Goal: Task Accomplishment & Management: Complete application form

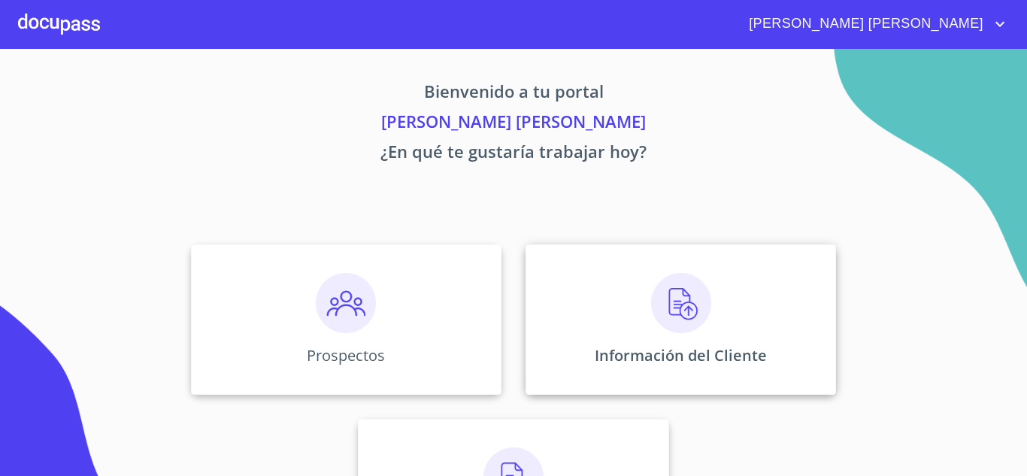
click at [660, 303] on img at bounding box center [681, 303] width 60 height 60
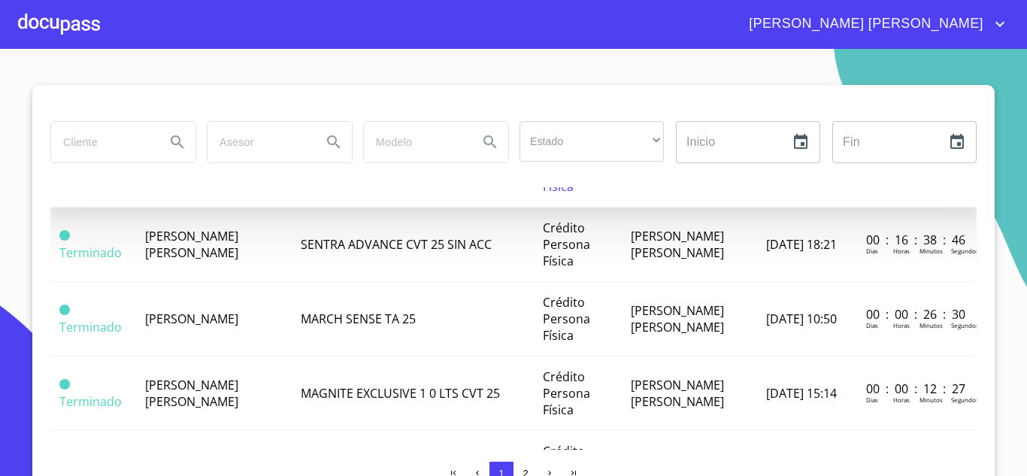
scroll to position [451, 0]
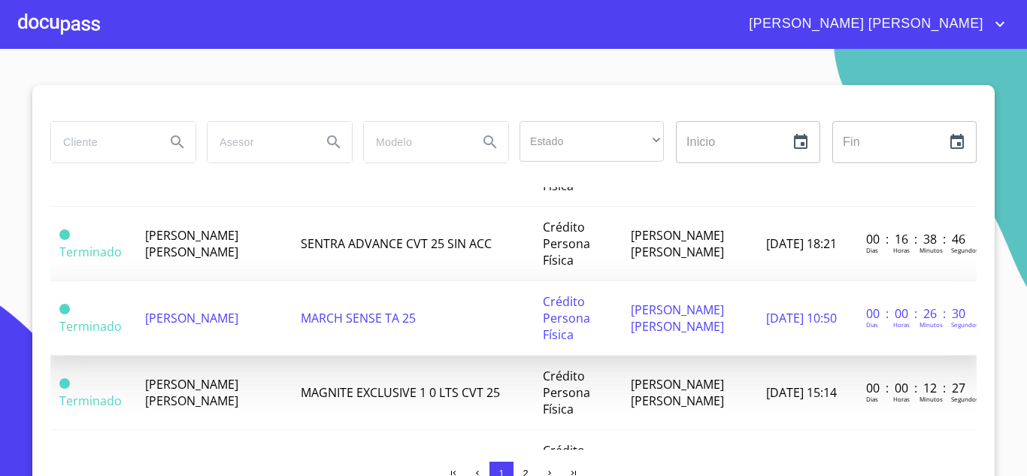
click at [262, 334] on td "[PERSON_NAME]" at bounding box center [213, 318] width 155 height 74
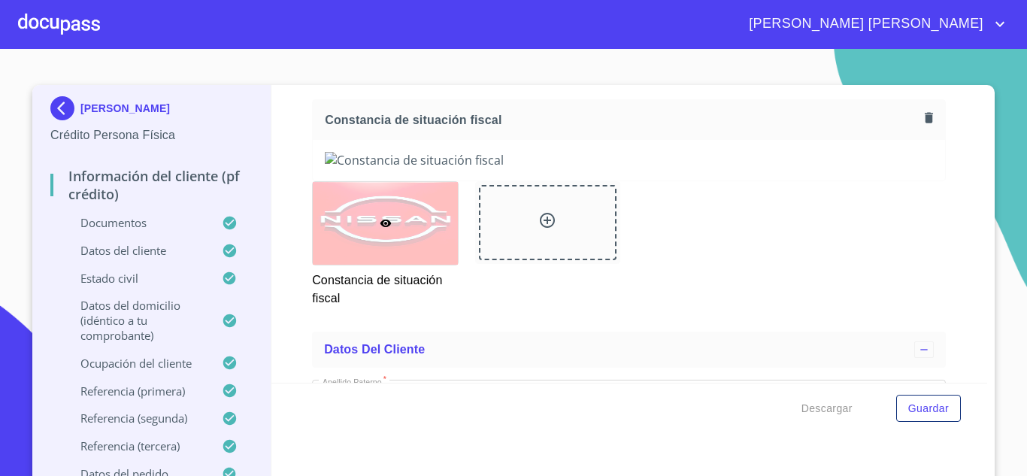
scroll to position [3986, 0]
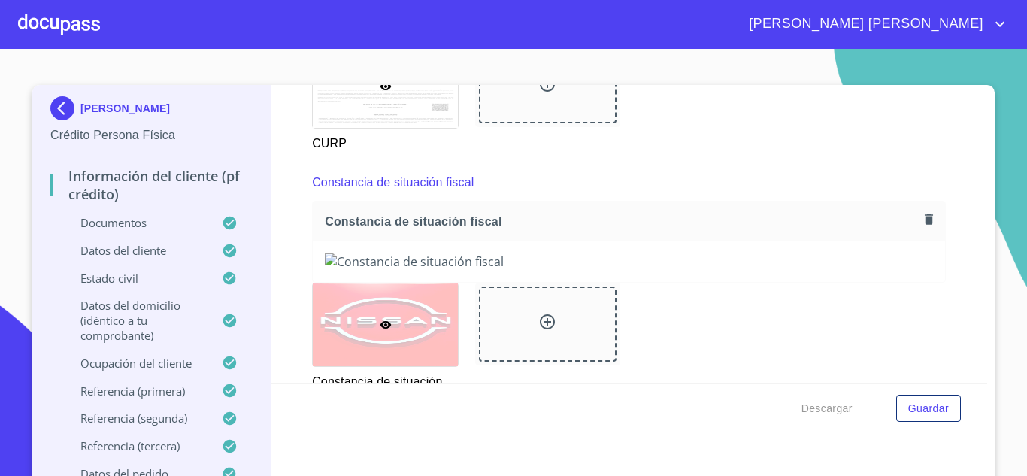
click at [925, 224] on icon "button" at bounding box center [929, 219] width 8 height 11
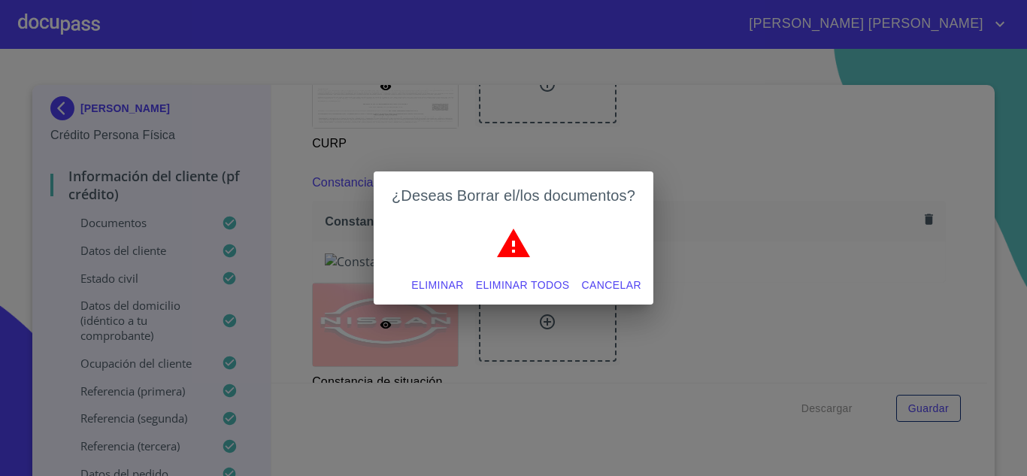
click at [443, 289] on span "Eliminar" at bounding box center [437, 285] width 52 height 19
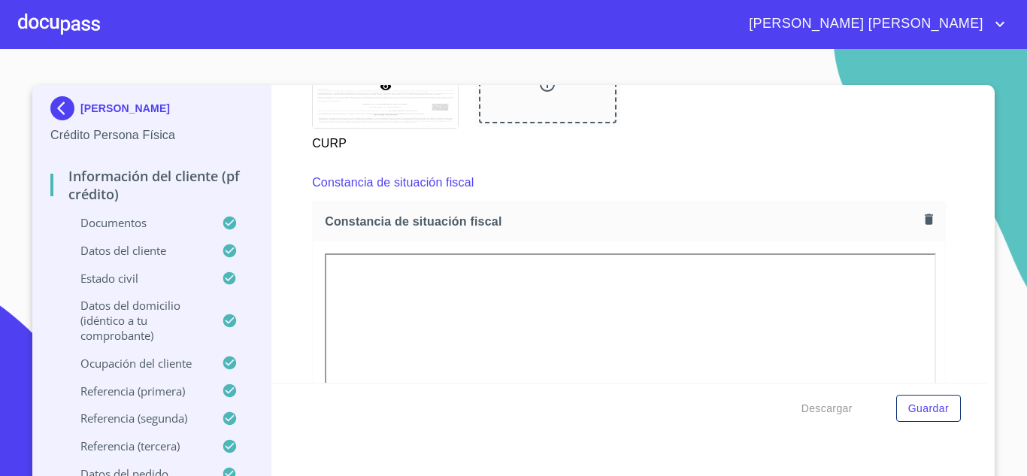
click at [984, 314] on div "[PERSON_NAME] Persona Física Información del cliente (PF crédito) Documentos Da…" at bounding box center [513, 287] width 963 height 405
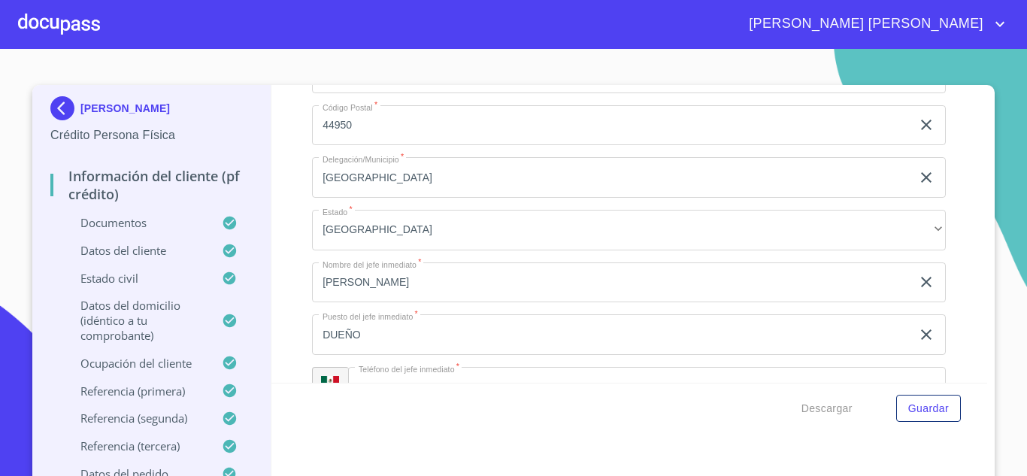
scroll to position [7370, 0]
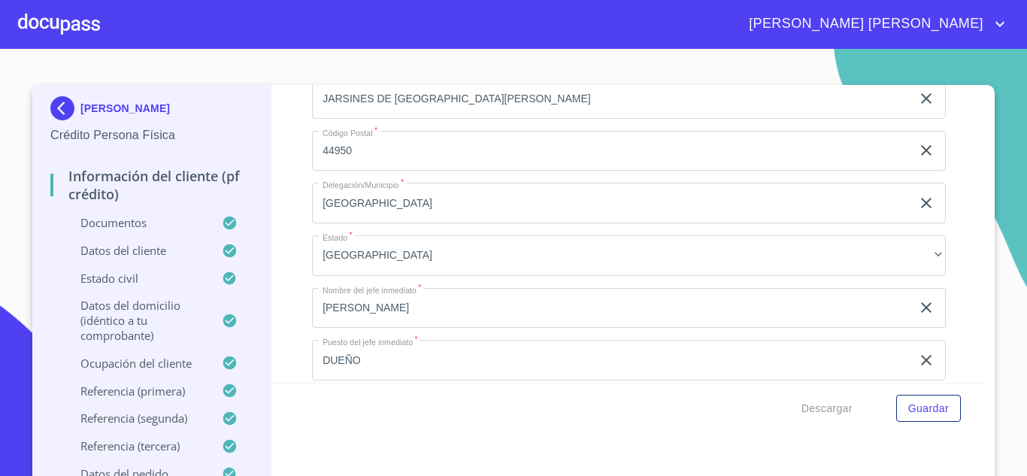
click at [341, 114] on input "JARSINES DE [GEOGRAPHIC_DATA][PERSON_NAME]" at bounding box center [611, 98] width 599 height 41
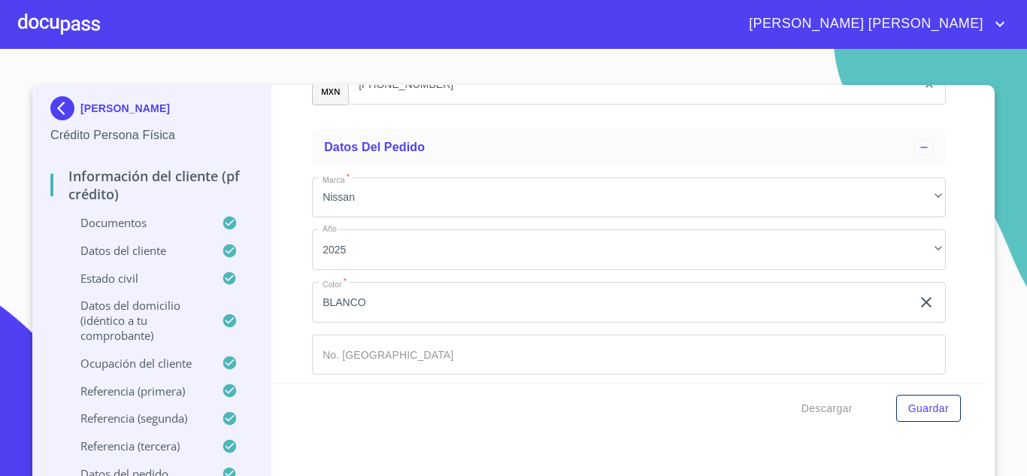
scroll to position [9111, 0]
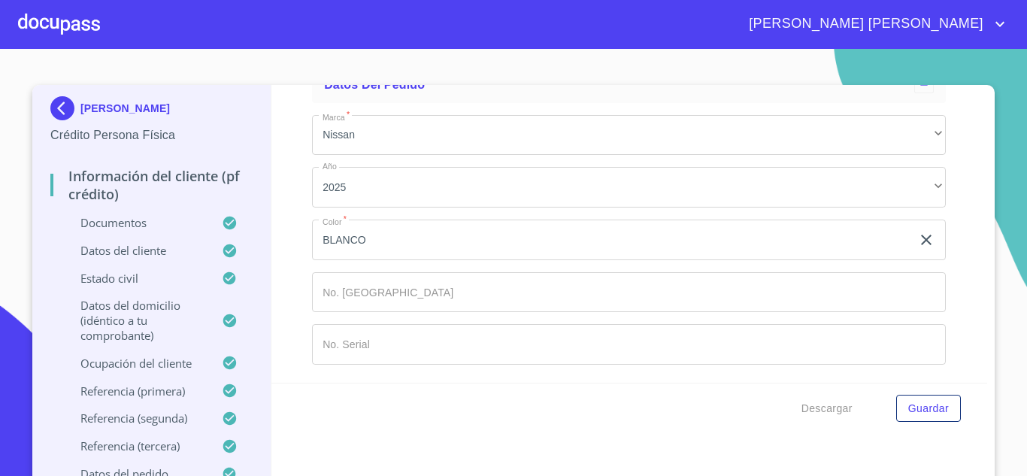
type input "JARDINES DE [GEOGRAPHIC_DATA][PERSON_NAME]"
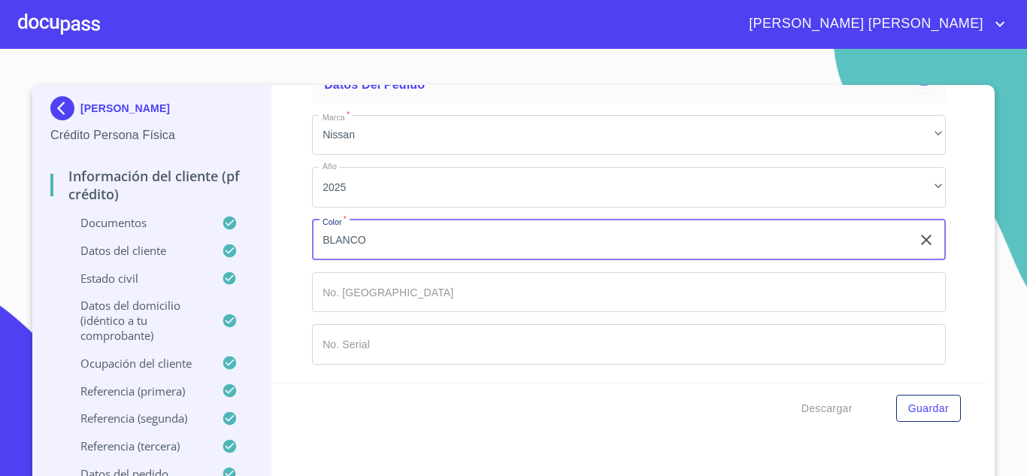
click at [533, 232] on input "BLANCO" at bounding box center [611, 240] width 599 height 41
type input "B"
type input "AZUL"
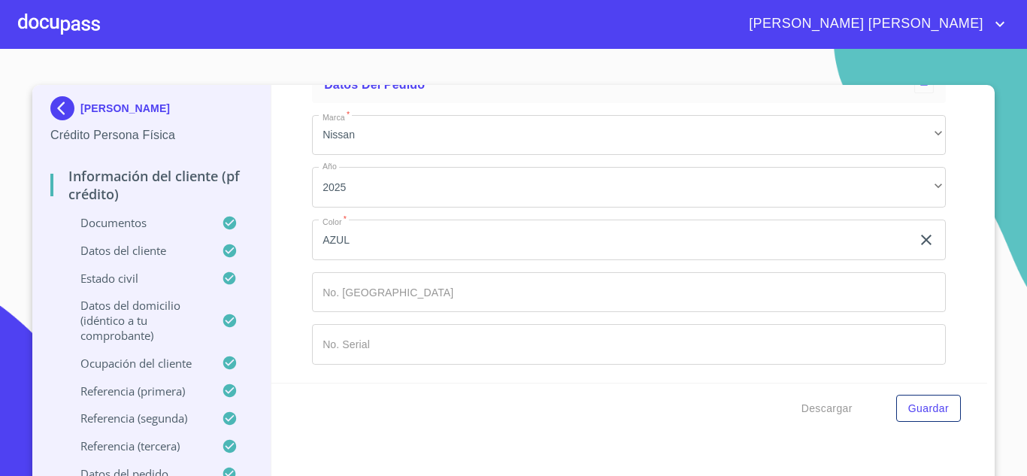
click at [949, 335] on div "Información del cliente (PF crédito) Documentos Documento de identificación.   …" at bounding box center [629, 234] width 717 height 298
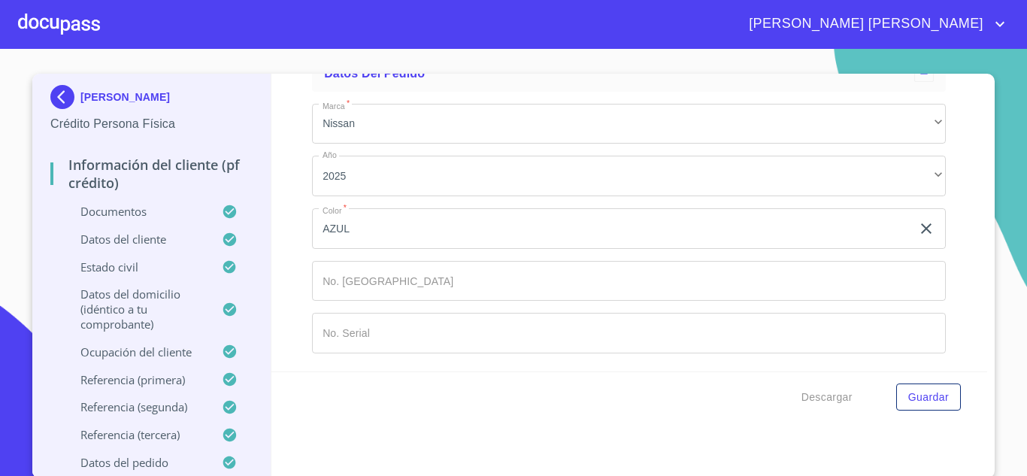
scroll to position [14, 0]
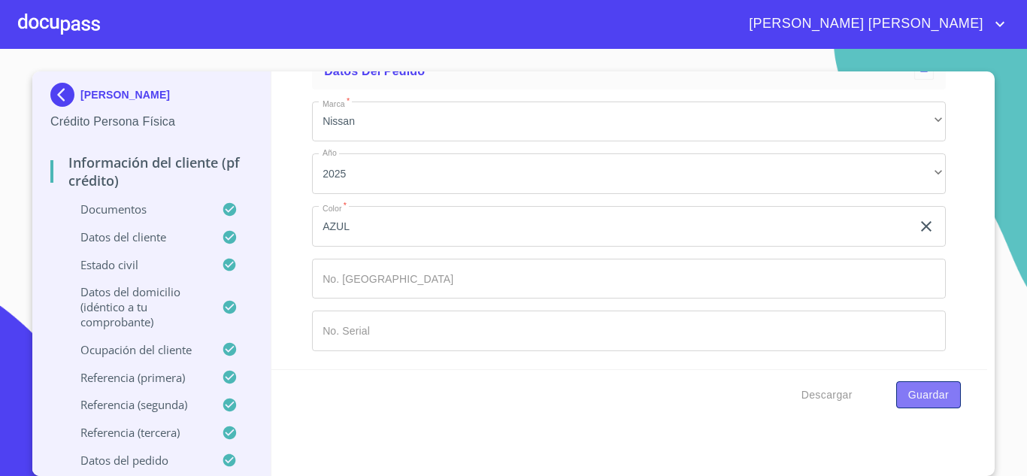
click at [927, 398] on span "Guardar" at bounding box center [928, 395] width 41 height 19
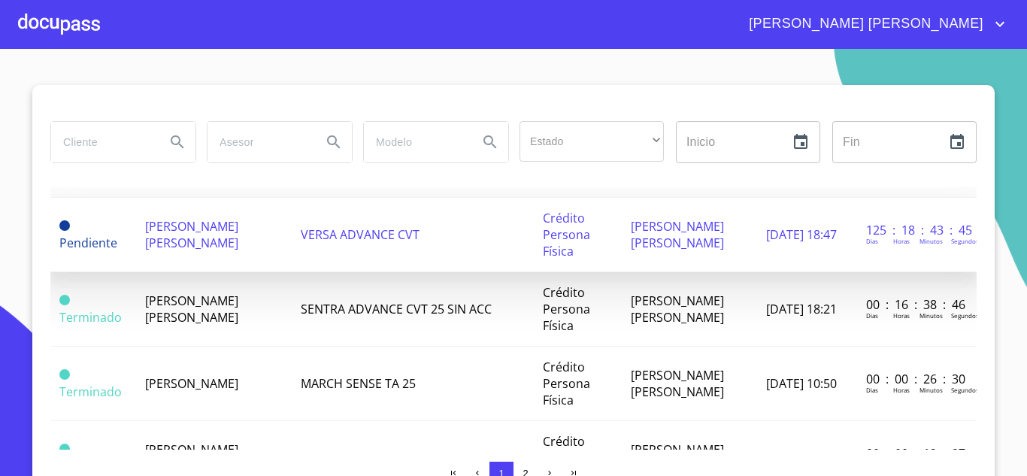
scroll to position [451, 0]
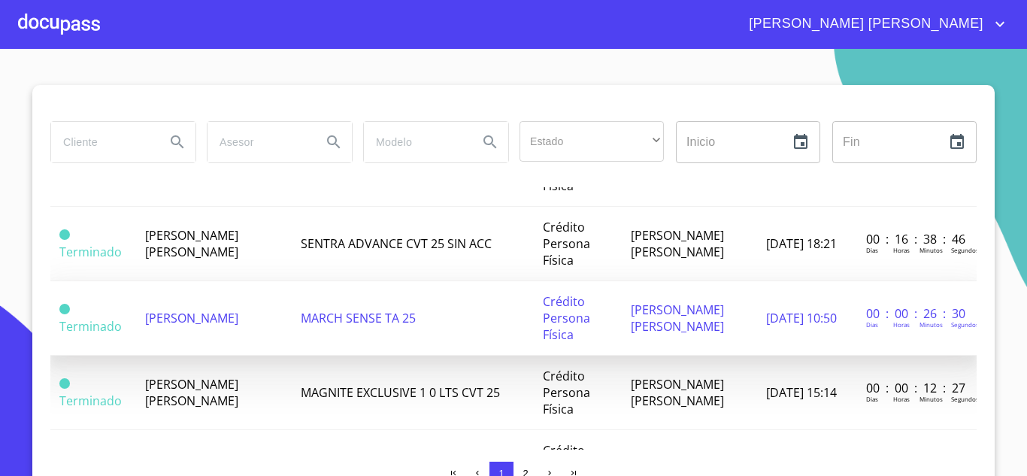
click at [234, 340] on td "[PERSON_NAME]" at bounding box center [213, 318] width 155 height 74
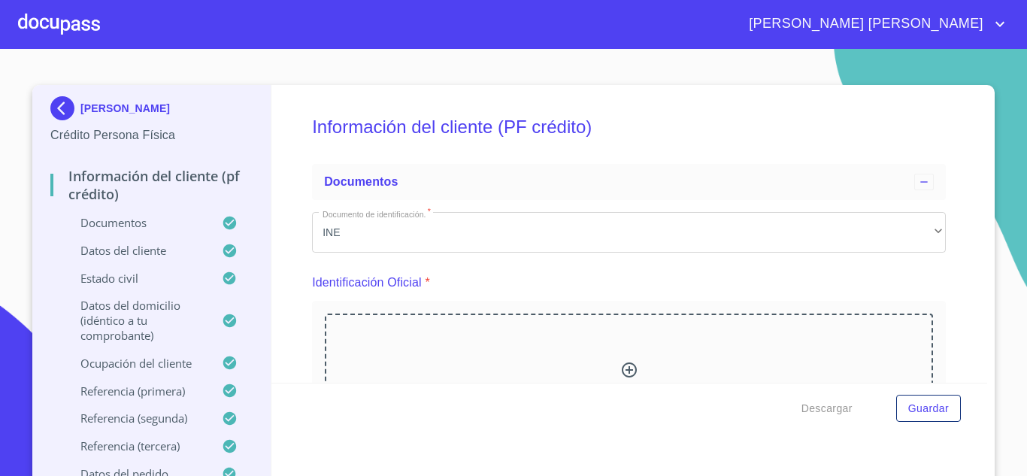
click at [53, 16] on div at bounding box center [59, 24] width 82 height 48
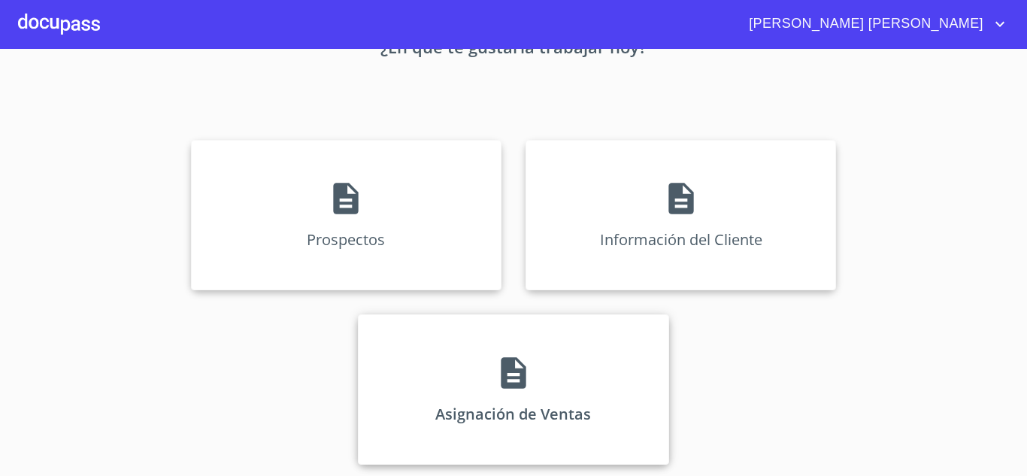
scroll to position [105, 0]
click at [501, 362] on icon at bounding box center [513, 372] width 25 height 32
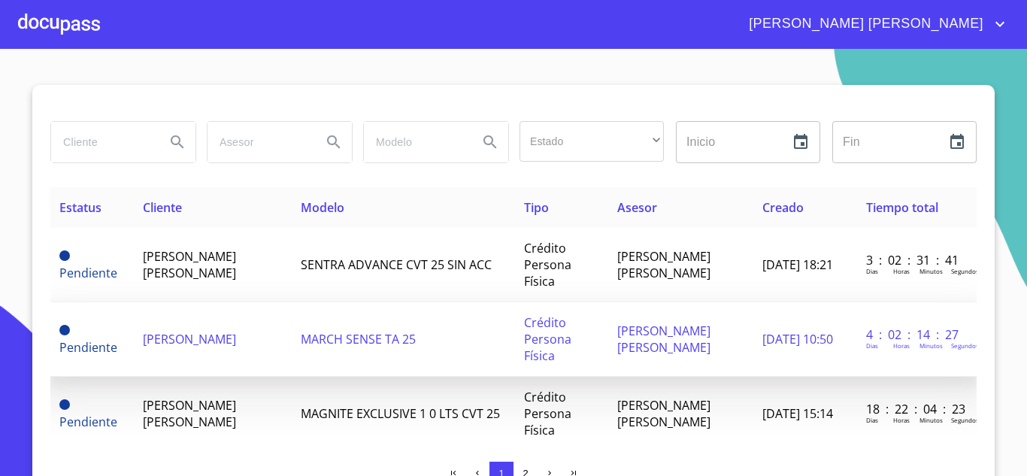
click at [213, 337] on td "[PERSON_NAME]" at bounding box center [213, 339] width 158 height 74
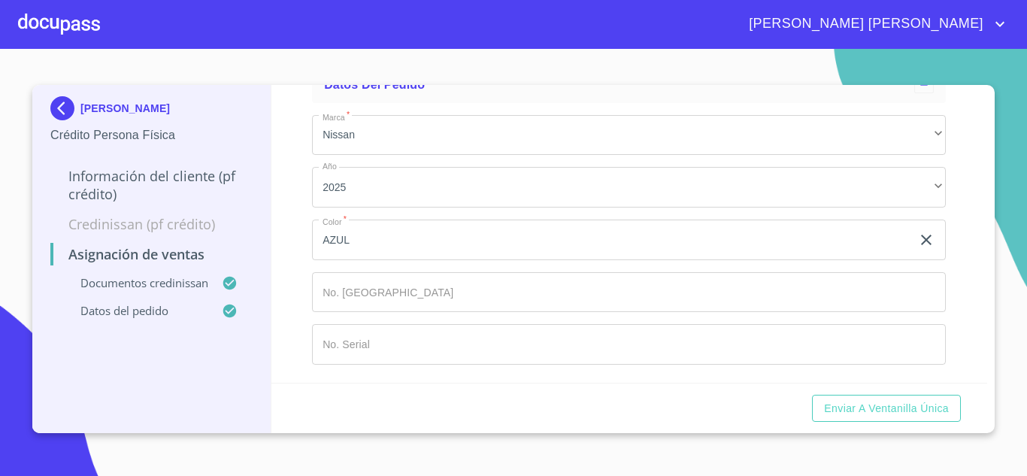
scroll to position [1055, 0]
click at [861, 416] on span "Enviar a Ventanilla única" at bounding box center [886, 408] width 125 height 19
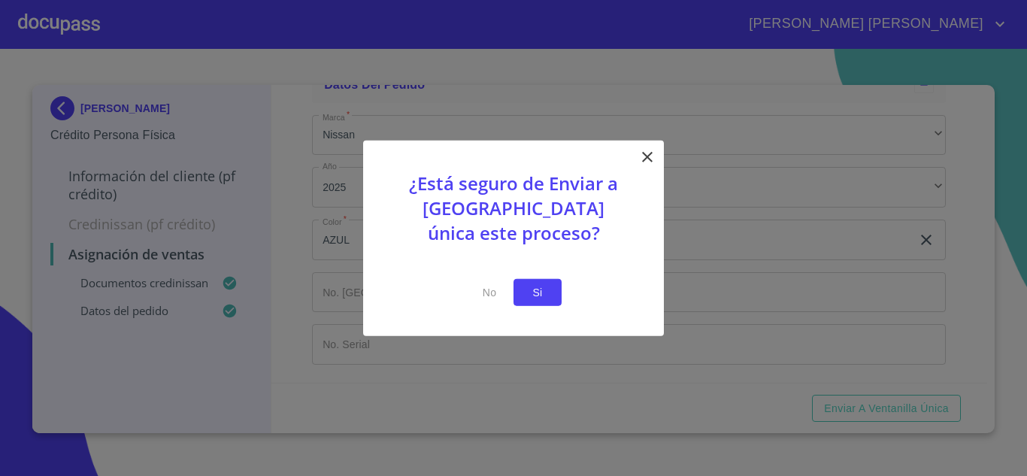
click at [525, 296] on button "Si" at bounding box center [538, 292] width 48 height 28
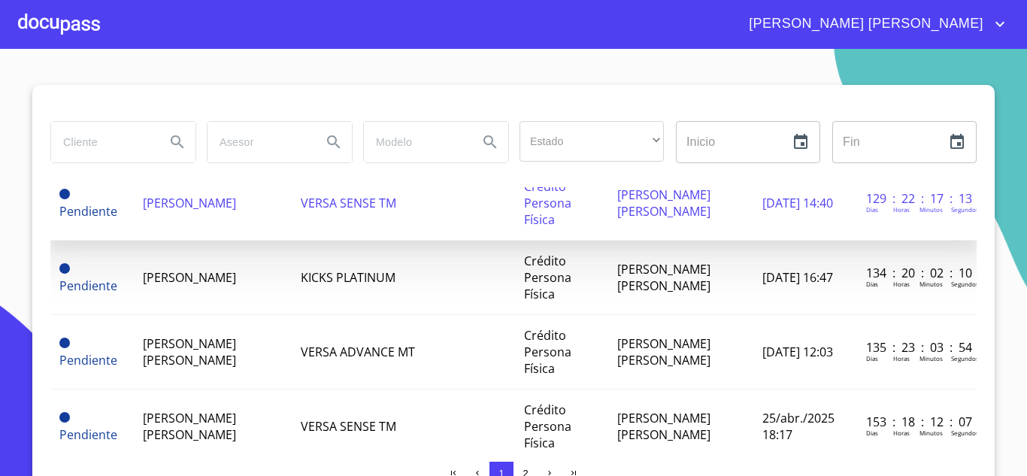
scroll to position [1675, 0]
